Goal: Register for event/course

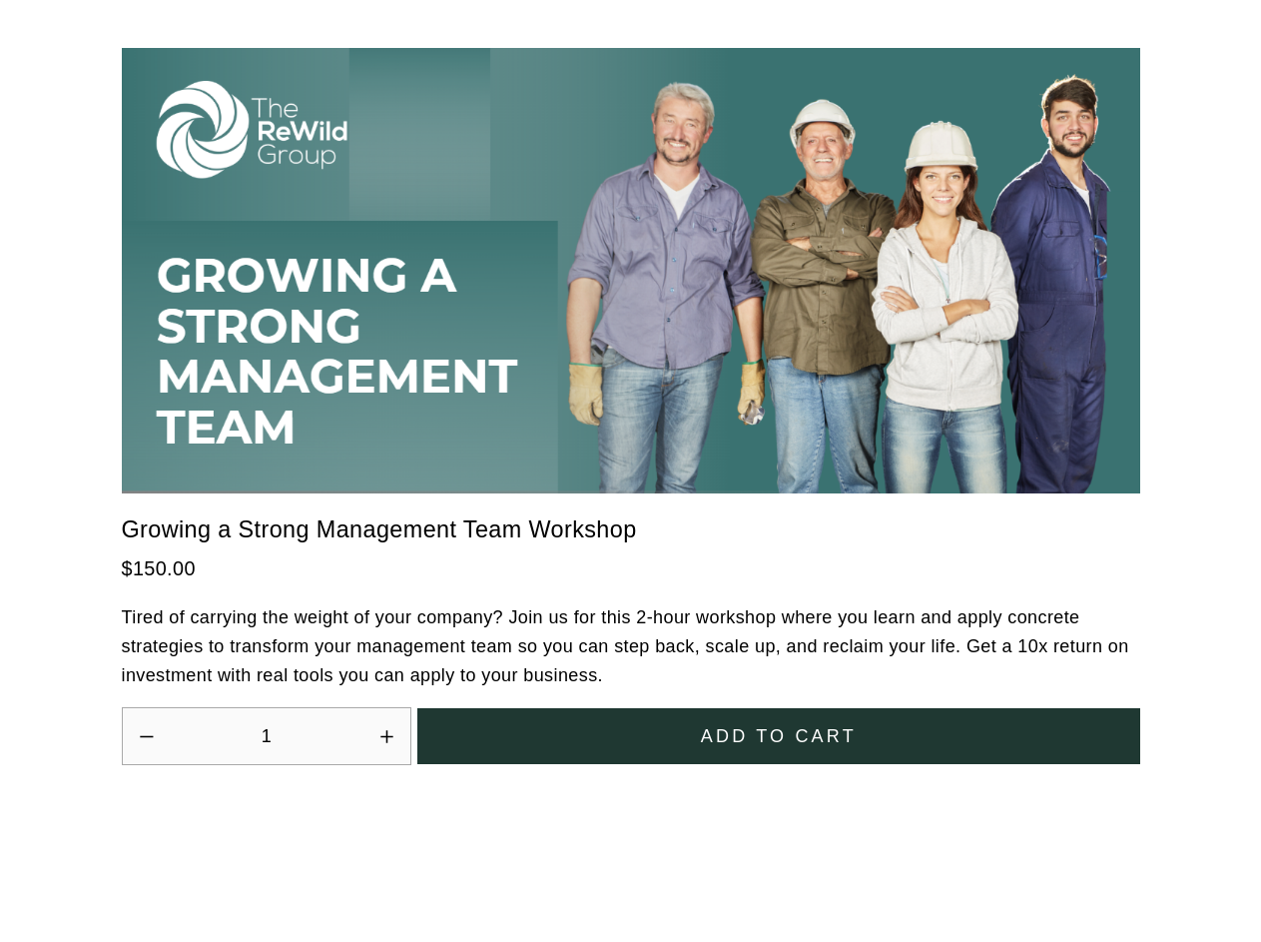
scroll to position [5525, 0]
